Goal: Task Accomplishment & Management: Manage account settings

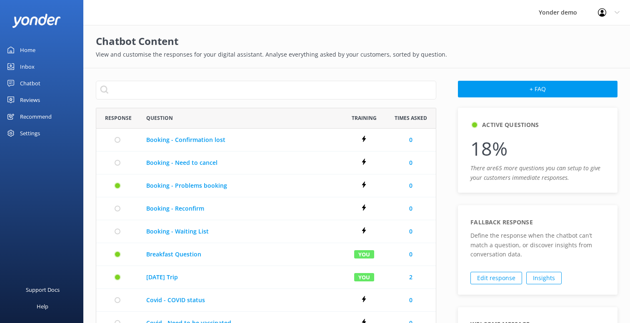
scroll to position [479, 340]
click at [35, 82] on div "Chatbot" at bounding box center [30, 83] width 20 height 17
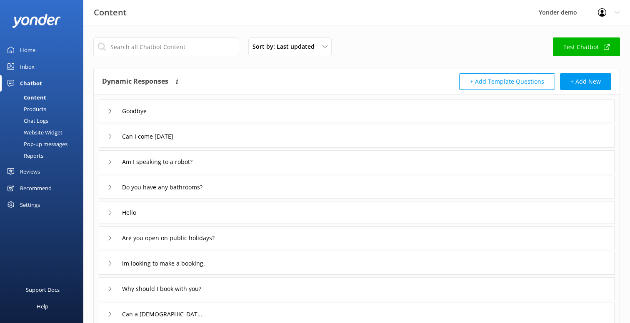
click at [43, 131] on div "Website Widget" at bounding box center [33, 133] width 57 height 12
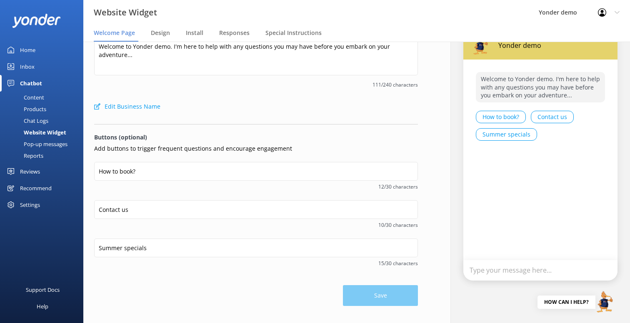
scroll to position [36, 0]
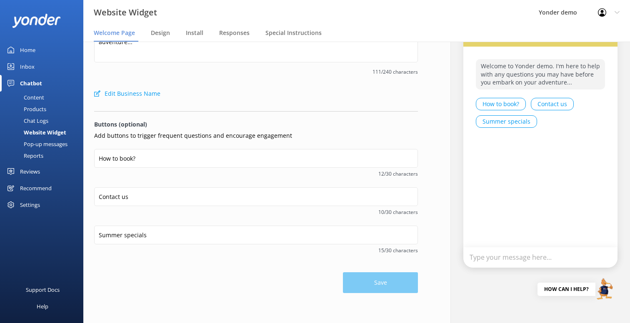
click at [45, 143] on div "Pop-up messages" at bounding box center [36, 144] width 62 height 12
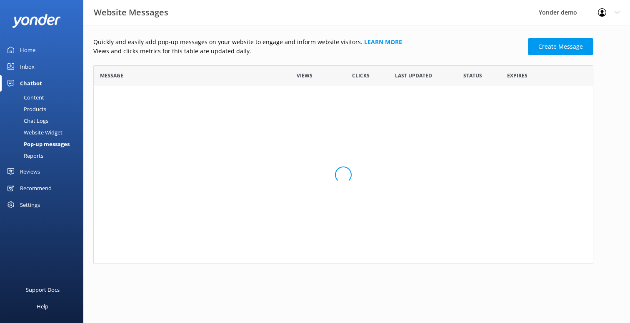
scroll to position [198, 500]
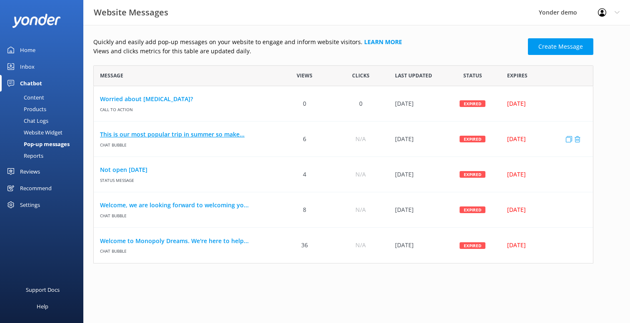
click at [156, 135] on link "This is our most popular trip in summer so make..." at bounding box center [185, 134] width 170 height 9
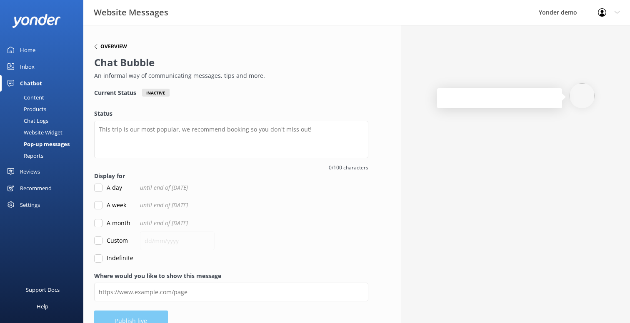
click at [111, 46] on h6 "Overview" at bounding box center [113, 46] width 27 height 5
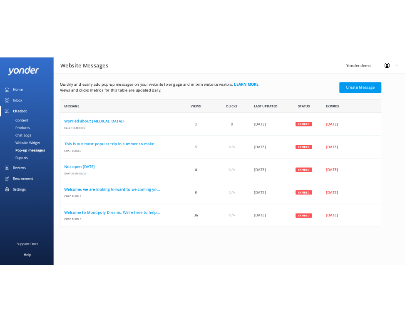
scroll to position [198, 500]
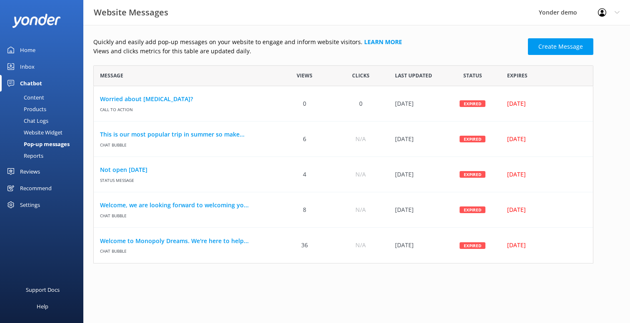
click at [410, 67] on div "Last updated" at bounding box center [417, 75] width 56 height 21
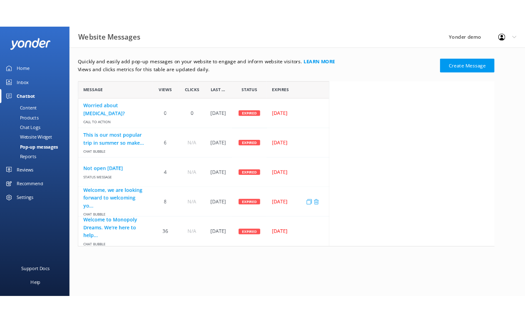
scroll to position [198, 302]
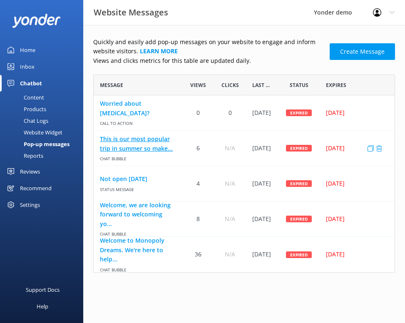
click at [138, 146] on link "This is our most popular trip in summer so make..." at bounding box center [138, 144] width 76 height 19
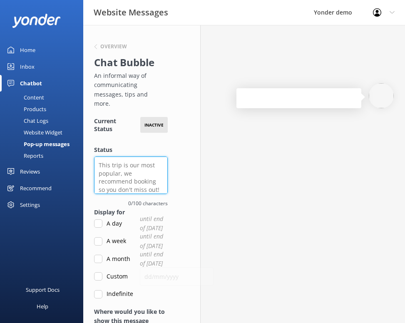
click at [110, 180] on textarea "Status" at bounding box center [131, 175] width 74 height 37
drag, startPoint x: 137, startPoint y: 180, endPoint x: 154, endPoint y: 180, distance: 16.7
click at [154, 180] on textarea "Status" at bounding box center [131, 175] width 74 height 37
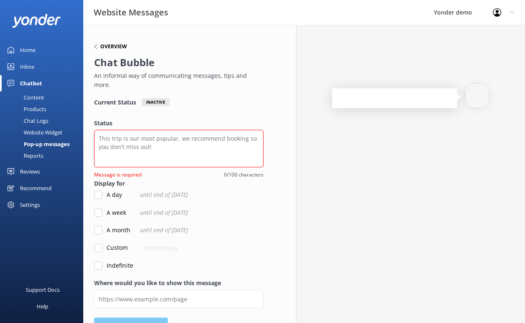
click at [114, 48] on h6 "Overview" at bounding box center [113, 46] width 27 height 5
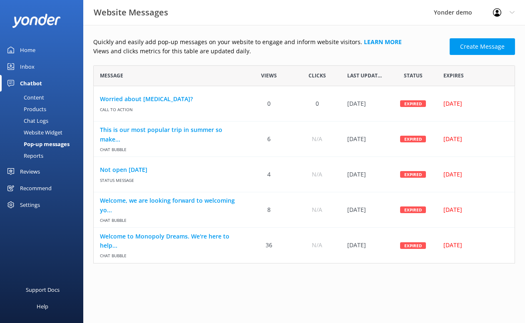
scroll to position [198, 422]
click at [127, 171] on link "Not open [DATE]" at bounding box center [169, 169] width 139 height 9
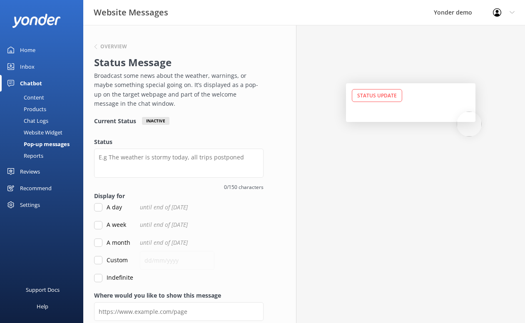
click at [461, 12] on div "Yonder demo" at bounding box center [453, 12] width 59 height 25
click at [466, 13] on div "Yonder demo" at bounding box center [453, 12] width 59 height 25
click at [499, 19] on div "Profile Settings Logout" at bounding box center [504, 12] width 42 height 25
click at [470, 62] on link "Logout" at bounding box center [483, 56] width 83 height 21
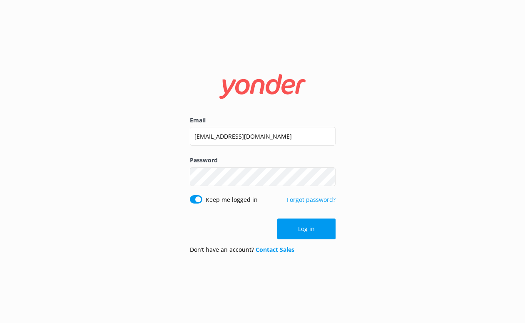
click at [251, 136] on input "[EMAIL_ADDRESS][DOMAIN_NAME]" at bounding box center [263, 136] width 146 height 19
type input "[EMAIL_ADDRESS][DOMAIN_NAME]"
click at [372, 142] on div "Email [EMAIL_ADDRESS][DOMAIN_NAME] Password Show password Keep me logged in For…" at bounding box center [262, 161] width 525 height 323
click at [295, 223] on button "Log in" at bounding box center [306, 229] width 58 height 21
